Goal: Information Seeking & Learning: Understand process/instructions

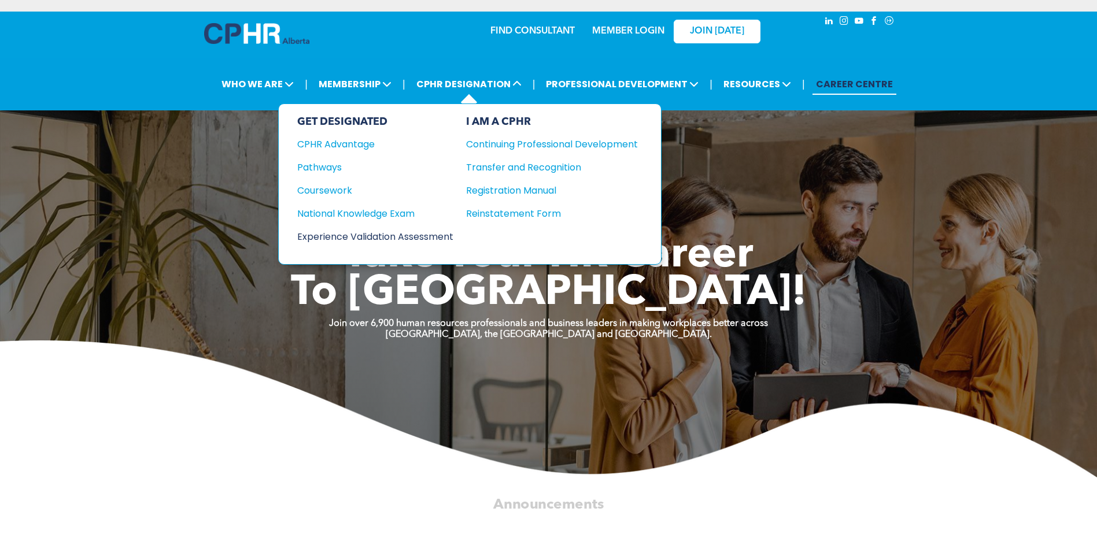
click at [399, 236] on div "Experience Validation Assessment" at bounding box center [367, 237] width 141 height 14
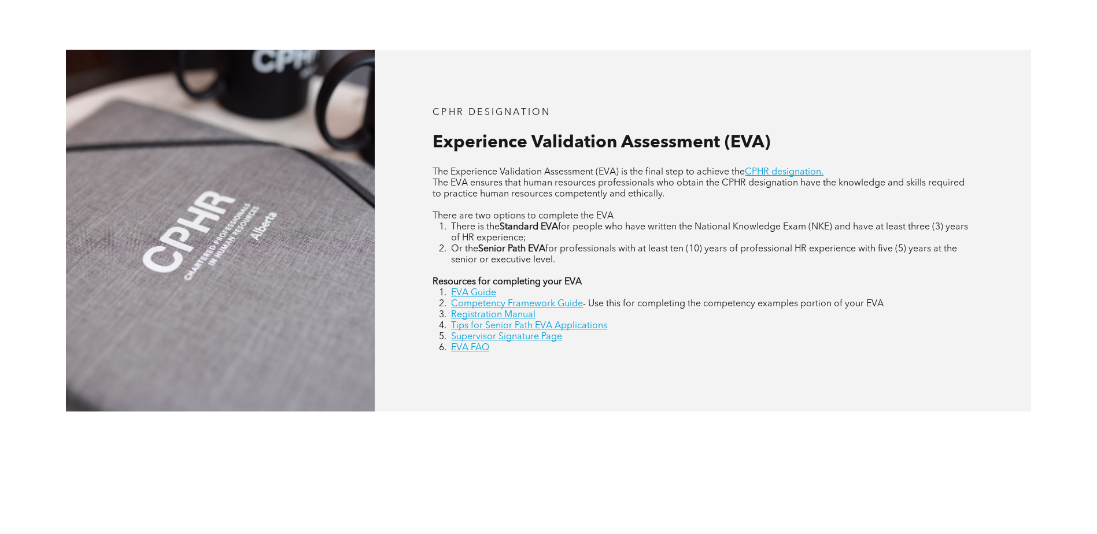
scroll to position [520, 0]
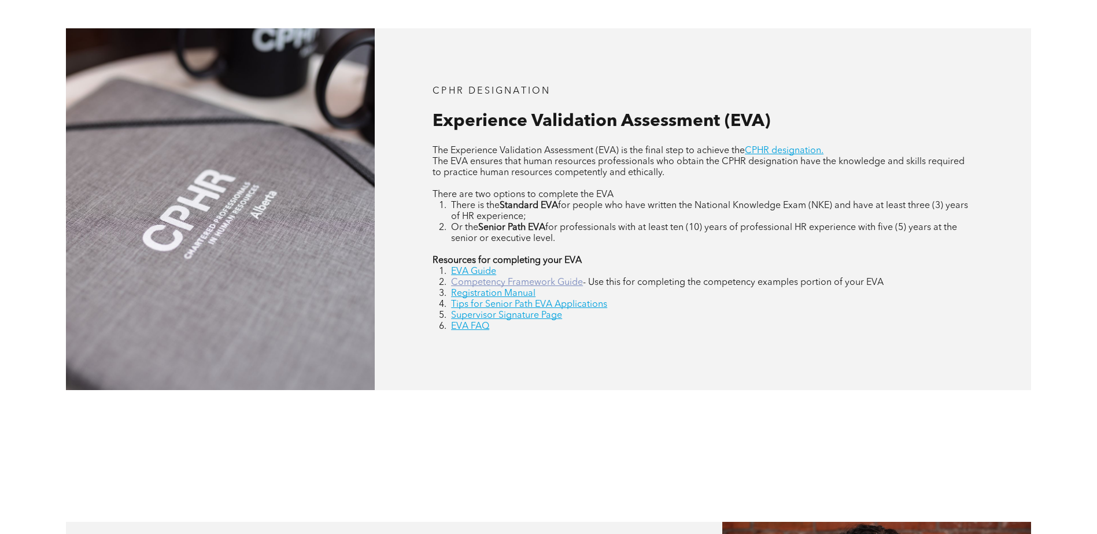
click at [522, 284] on link "Competency Framework Guide" at bounding box center [517, 282] width 132 height 9
